Goal: Task Accomplishment & Management: Manage account settings

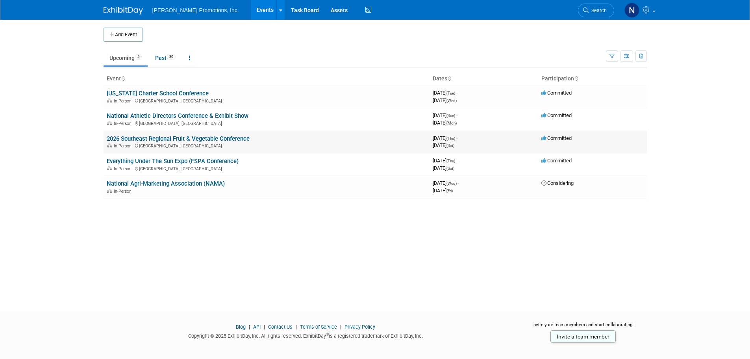
click at [182, 137] on link "2026 Southeast Regional Fruit & Vegetable Conference" at bounding box center [178, 138] width 143 height 7
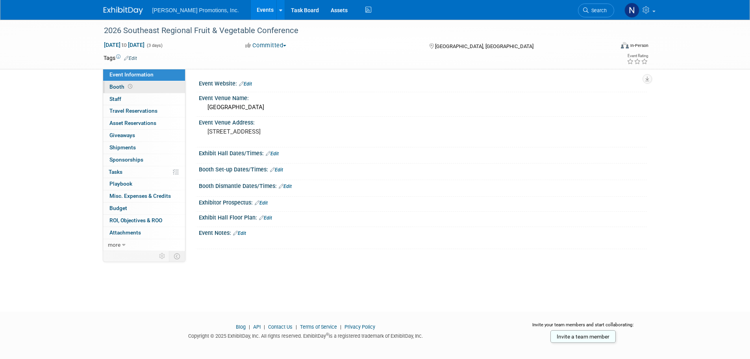
click at [113, 87] on span "Booth" at bounding box center [121, 86] width 24 height 6
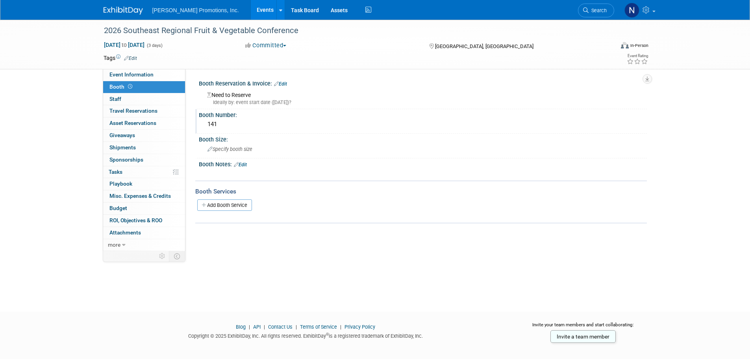
click at [223, 127] on div "141" at bounding box center [423, 124] width 436 height 12
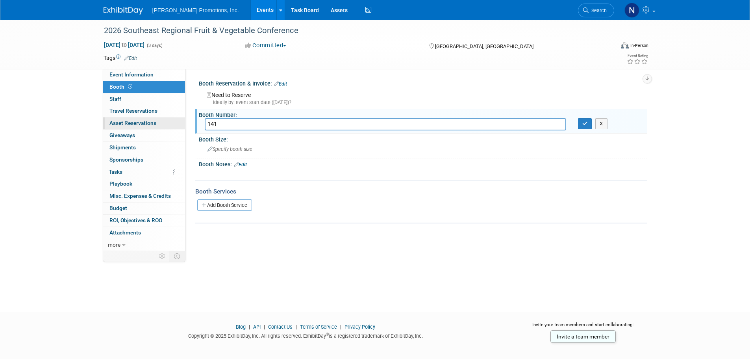
drag, startPoint x: 194, startPoint y: 127, endPoint x: 170, endPoint y: 127, distance: 24.0
click at [170, 127] on div "Event Information Event Info Booth Booth 0 Staff 0 Staff 0 Travel Reservations …" at bounding box center [375, 135] width 555 height 231
type input "531"
click at [578, 123] on button "button" at bounding box center [585, 123] width 14 height 11
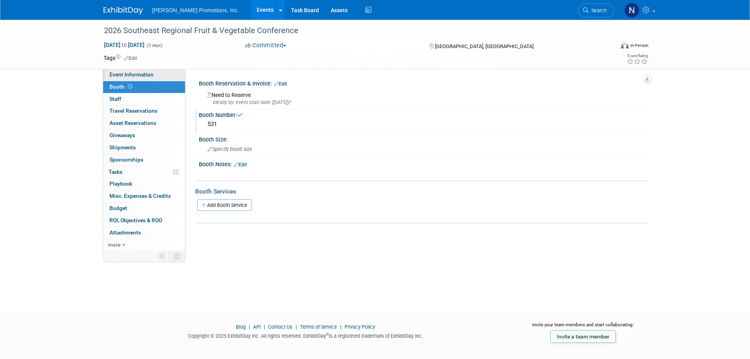
click at [122, 74] on span "Event Information" at bounding box center [131, 74] width 44 height 6
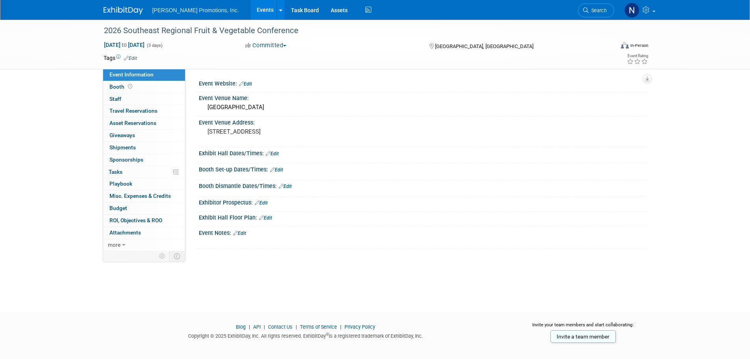
click at [248, 85] on link "Edit" at bounding box center [245, 84] width 13 height 6
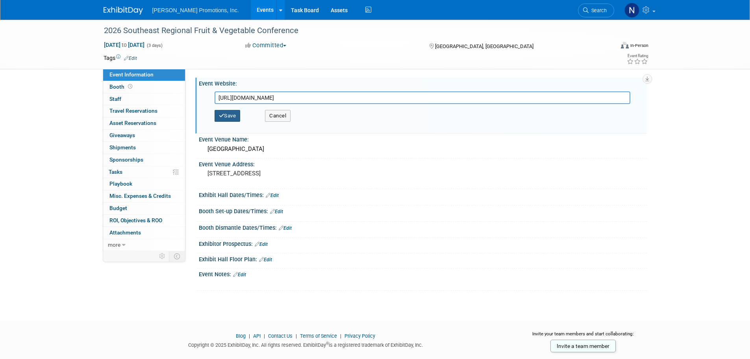
type input "https://seregionalconference.org/"
click at [231, 111] on button "Save" at bounding box center [228, 116] width 26 height 12
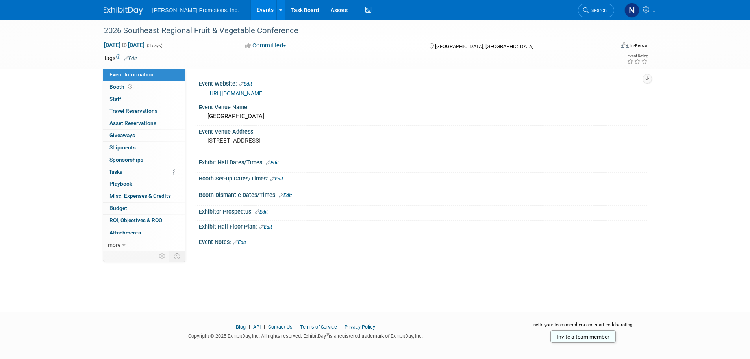
click at [278, 179] on link "Edit" at bounding box center [276, 179] width 13 height 6
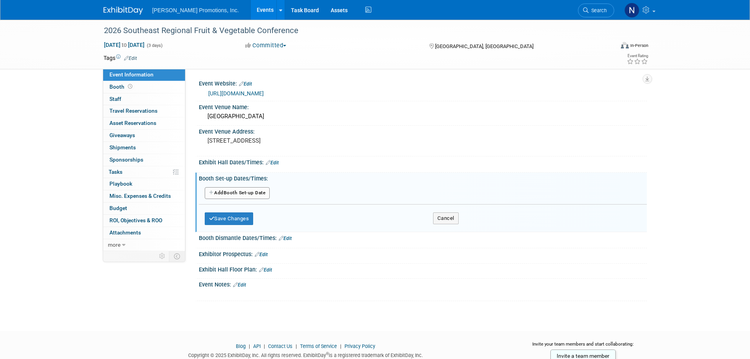
click at [249, 195] on button "Add Another Booth Set-up Date" at bounding box center [237, 193] width 65 height 12
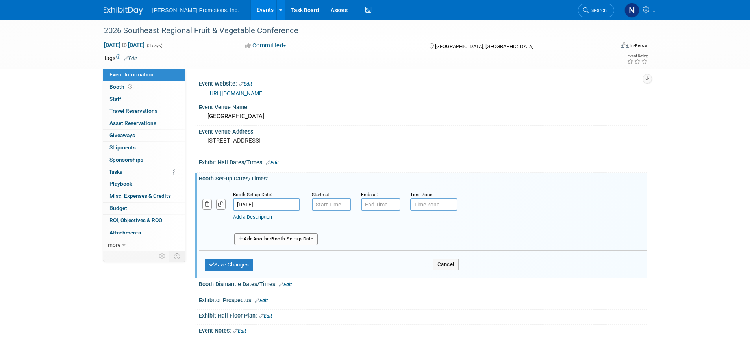
click at [257, 205] on input "Jan 8, 2026" at bounding box center [266, 204] width 67 height 13
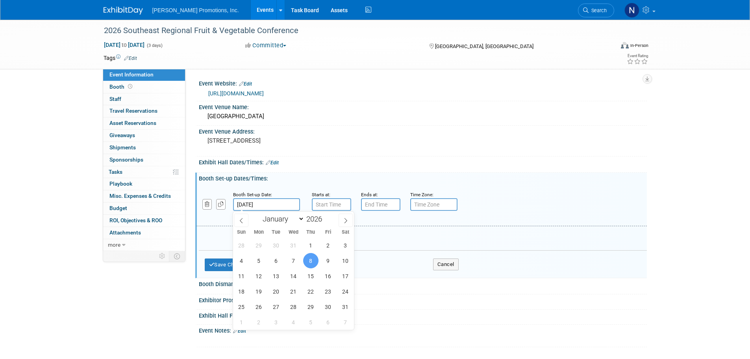
click at [308, 261] on span "8" at bounding box center [310, 260] width 15 height 15
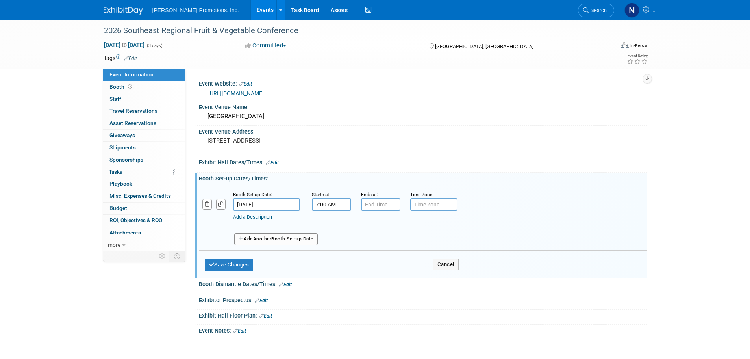
click at [332, 202] on input "7:00 AM" at bounding box center [331, 204] width 39 height 13
click at [331, 224] on span at bounding box center [330, 224] width 14 height 14
type input "9:00 AM"
click at [389, 277] on span at bounding box center [388, 276] width 53 height 14
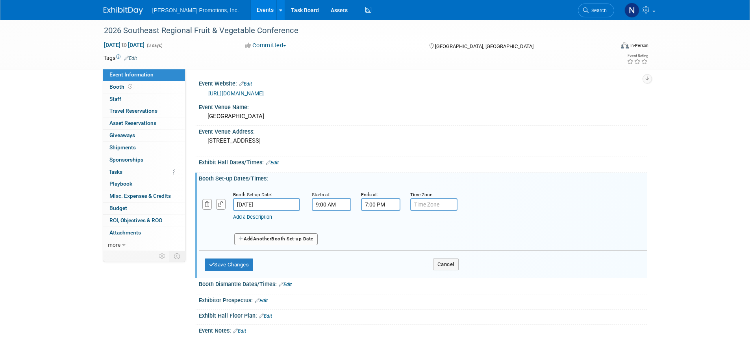
click at [381, 205] on input "7:00 PM" at bounding box center [380, 204] width 39 height 13
click at [382, 252] on span at bounding box center [379, 258] width 14 height 14
type input "5:00 PM"
click at [441, 276] on span at bounding box center [437, 276] width 53 height 14
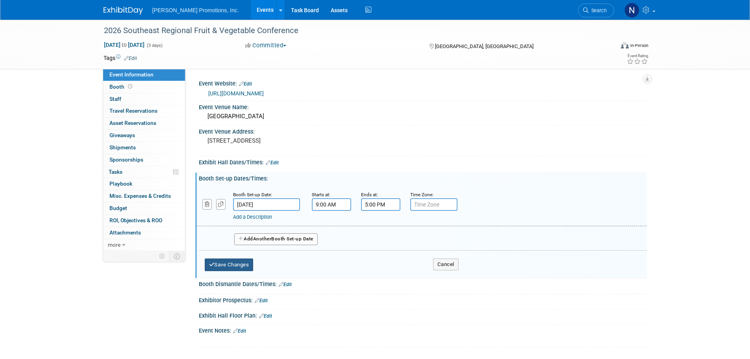
click at [223, 265] on button "Save Changes" at bounding box center [229, 264] width 49 height 13
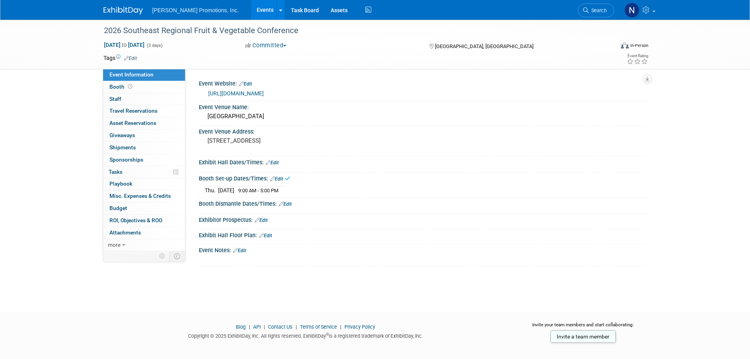
click at [279, 162] on link "Edit" at bounding box center [272, 163] width 13 height 6
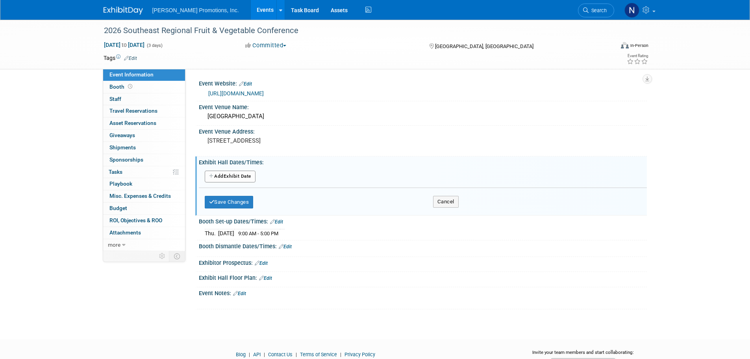
click at [237, 173] on button "Add Another Exhibit Date" at bounding box center [230, 176] width 51 height 12
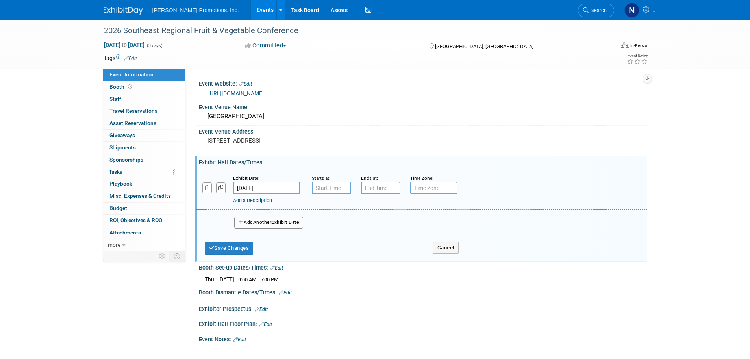
click at [276, 189] on input "Jan 8, 2026" at bounding box center [266, 188] width 67 height 13
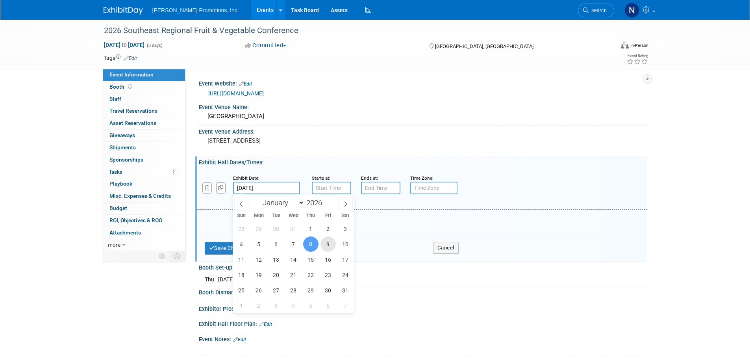
click at [328, 244] on span "9" at bounding box center [328, 243] width 15 height 15
type input "Jan 9, 2026"
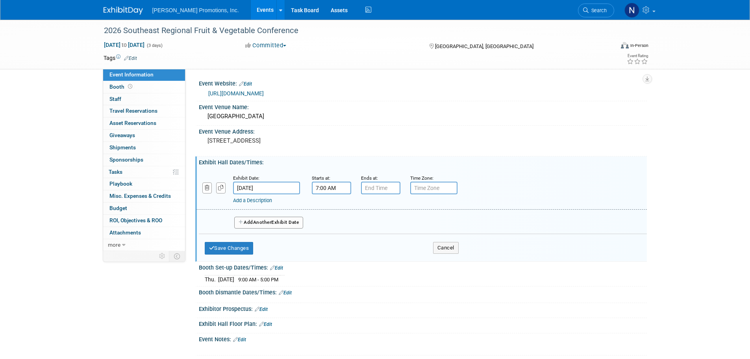
click at [335, 192] on input "7:00 AM" at bounding box center [331, 188] width 39 height 13
click at [330, 209] on span at bounding box center [330, 207] width 14 height 14
type input "9:00 AM"
click at [387, 257] on span at bounding box center [388, 259] width 53 height 14
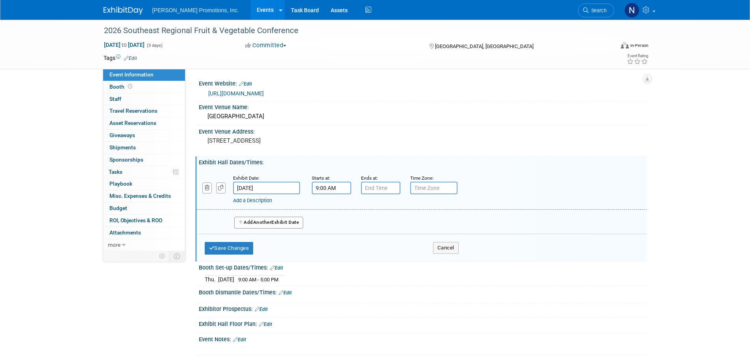
click at [384, 180] on div "Ends at:" at bounding box center [379, 178] width 37 height 8
click at [380, 187] on input "7:00 PM" at bounding box center [380, 188] width 39 height 13
click at [380, 242] on span at bounding box center [379, 242] width 14 height 14
type input "6:00 PM"
click at [431, 261] on span at bounding box center [437, 259] width 53 height 14
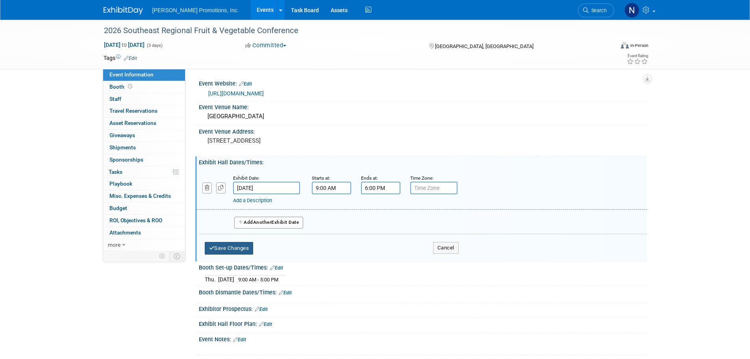
click at [247, 251] on button "Save Changes" at bounding box center [229, 248] width 49 height 13
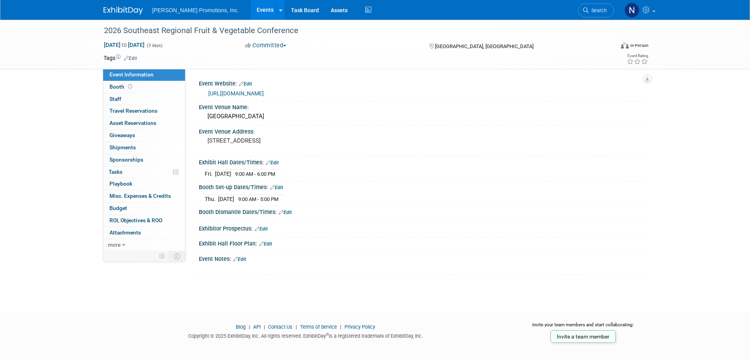
click at [279, 188] on link "Edit" at bounding box center [276, 188] width 13 height 6
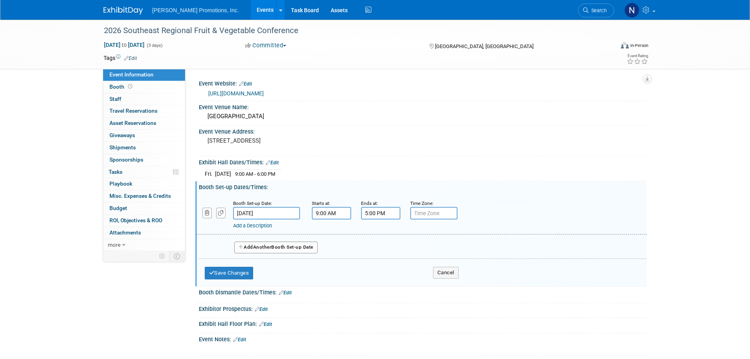
click at [294, 247] on button "Add Another Booth Set-up Date" at bounding box center [275, 247] width 83 height 12
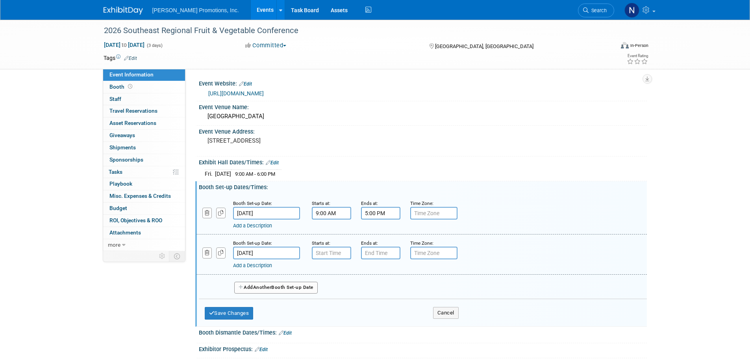
click at [272, 249] on input "Jan 9, 2026" at bounding box center [266, 252] width 67 height 13
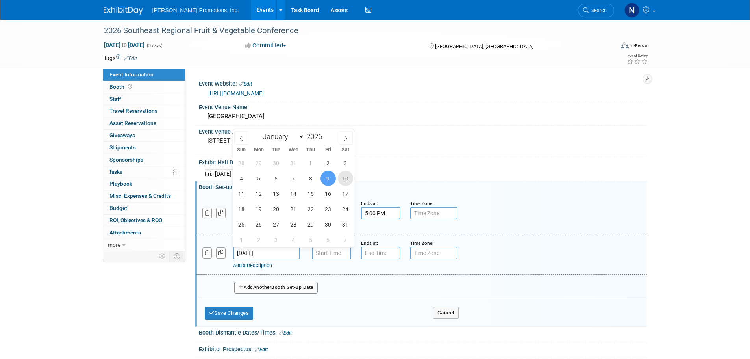
click at [346, 179] on span "10" at bounding box center [345, 177] width 15 height 15
type input "Jan 10, 2026"
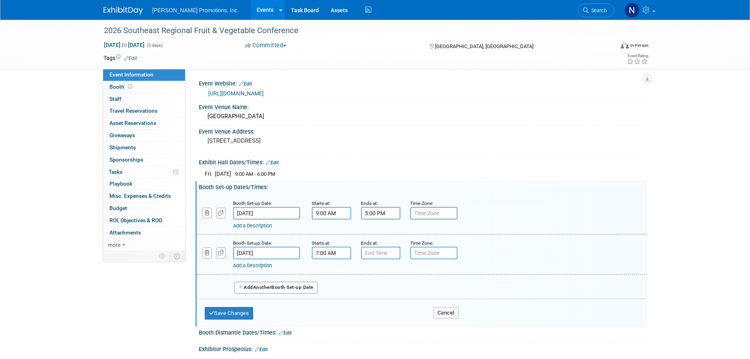
click at [334, 258] on input "7:00 AM" at bounding box center [331, 252] width 39 height 13
click at [332, 274] on span at bounding box center [330, 272] width 14 height 14
type input "9:00 AM"
click at [376, 320] on span at bounding box center [388, 324] width 53 height 14
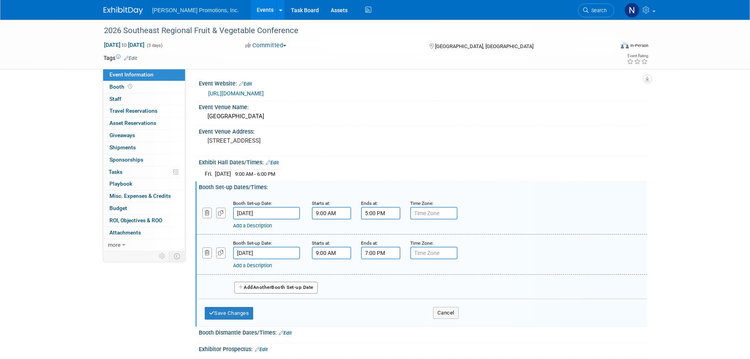
click at [380, 252] on input "7:00 PM" at bounding box center [380, 252] width 39 height 13
click at [378, 309] on span at bounding box center [379, 307] width 14 height 14
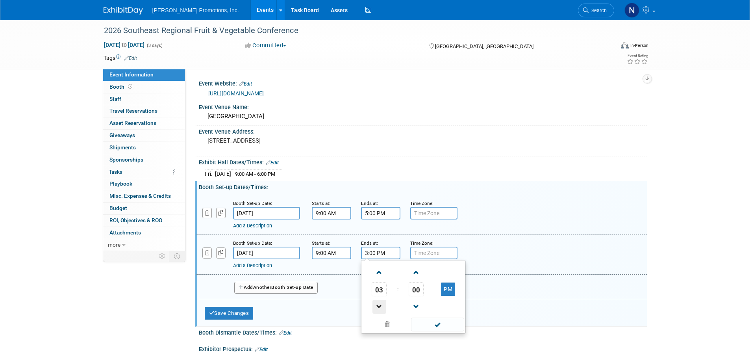
click at [378, 309] on span at bounding box center [379, 307] width 14 height 14
click at [415, 292] on span "00" at bounding box center [416, 289] width 15 height 14
click at [428, 295] on td "30" at bounding box center [425, 293] width 25 height 21
type input "2:30 PM"
click at [438, 336] on div "Save Changes Cancel" at bounding box center [423, 338] width 448 height 5
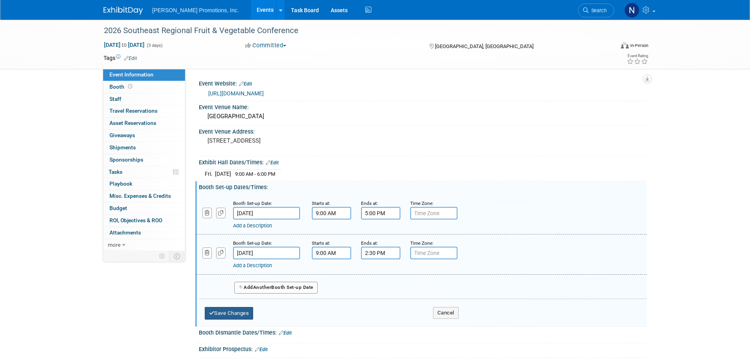
click at [230, 311] on button "Save Changes" at bounding box center [229, 313] width 49 height 13
